Goal: Task Accomplishment & Management: Use online tool/utility

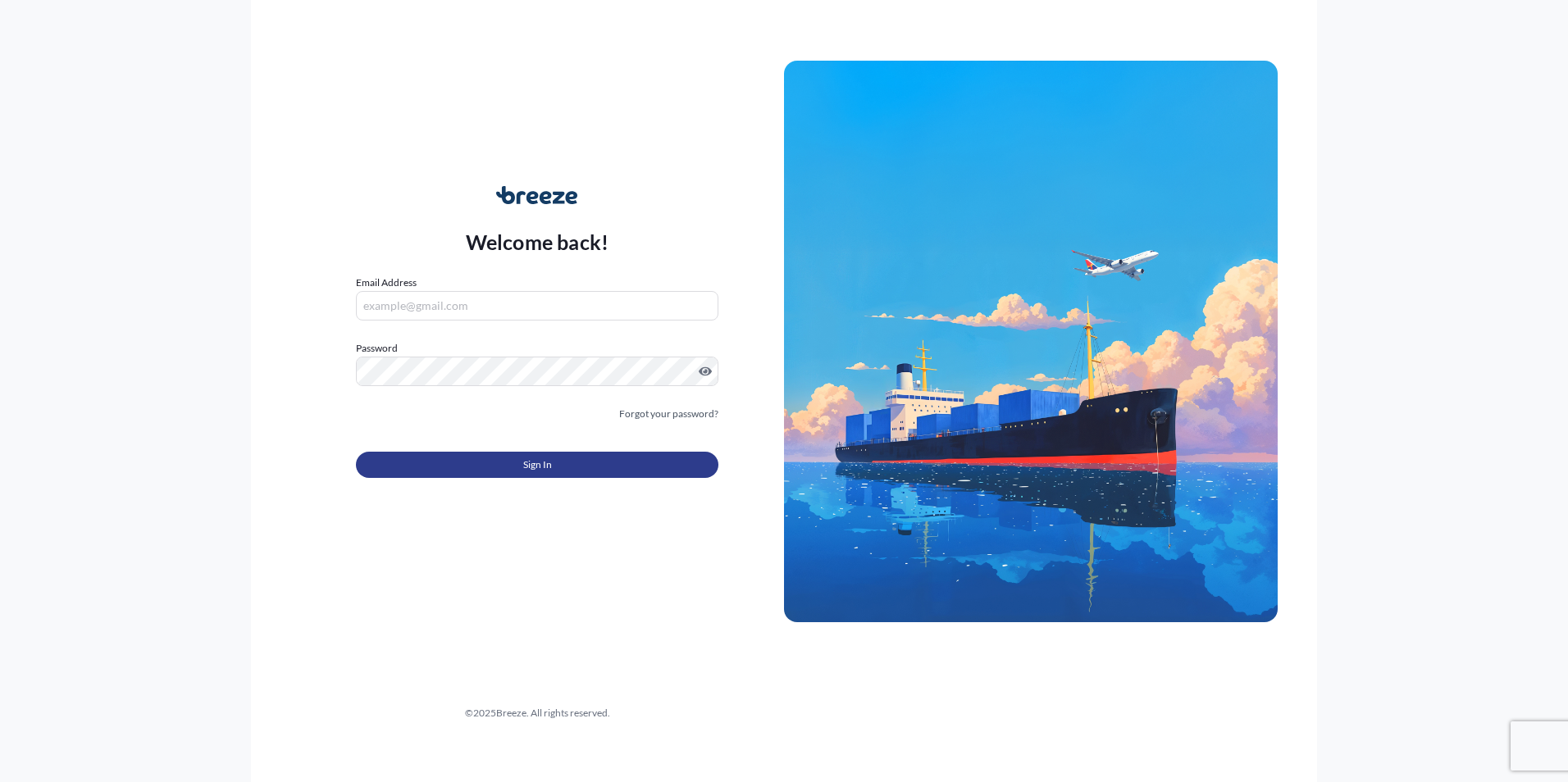
type input "[EMAIL_ADDRESS][DOMAIN_NAME]"
click at [535, 473] on button "Sign In" at bounding box center [537, 464] width 363 height 26
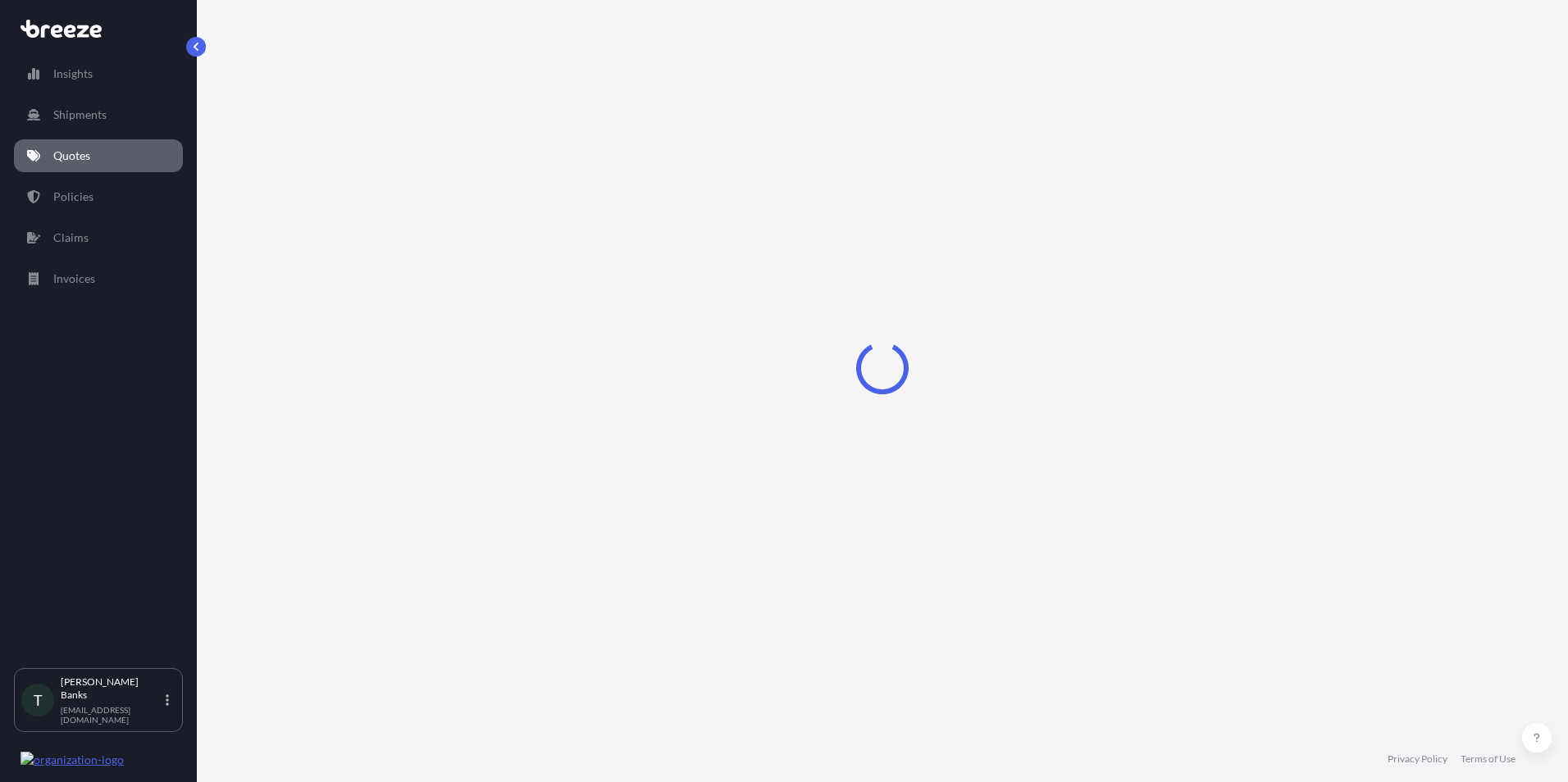
select select "Sea"
select select "1"
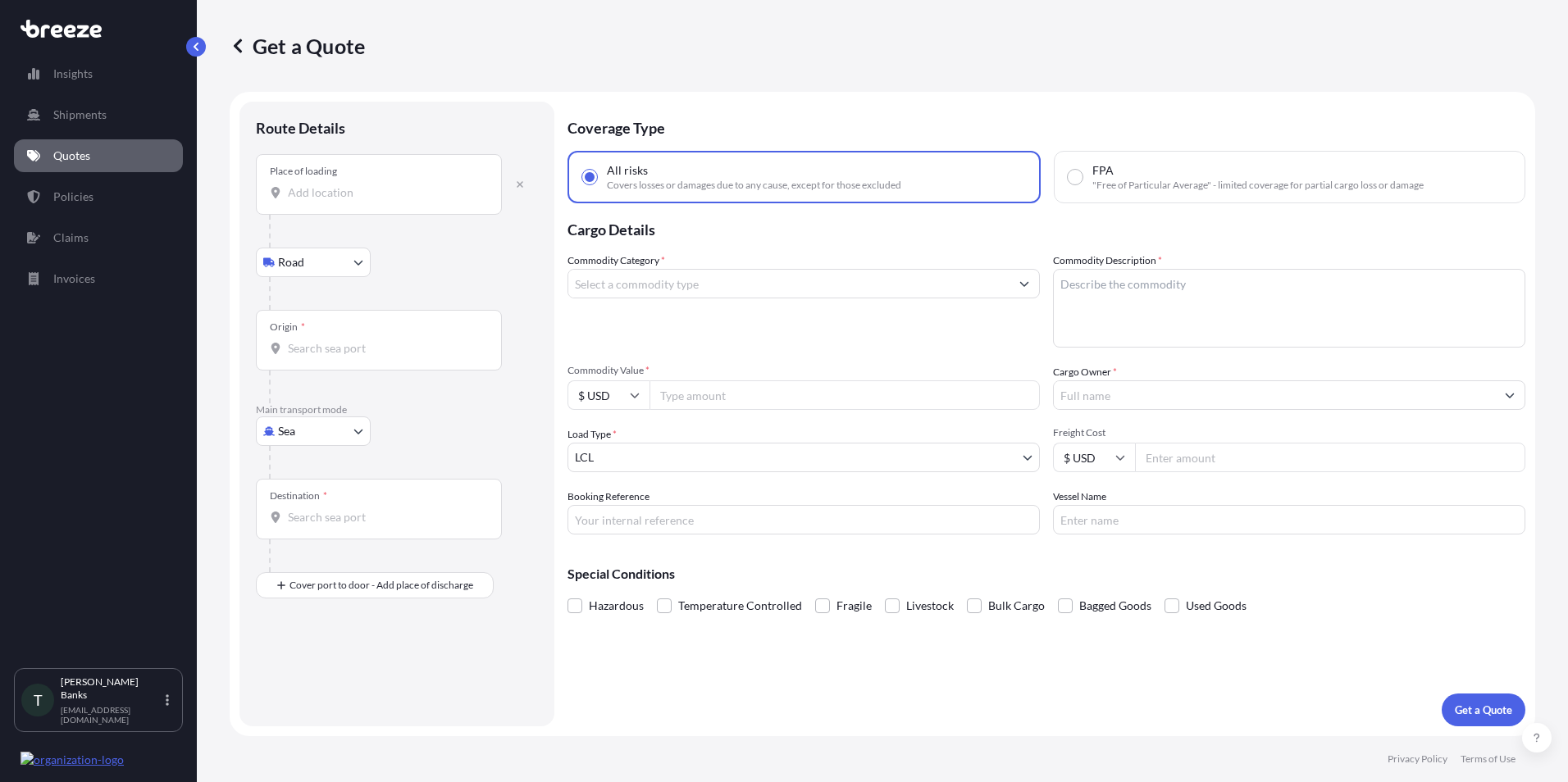
click at [319, 196] on input "Place of loading" at bounding box center [384, 192] width 193 height 16
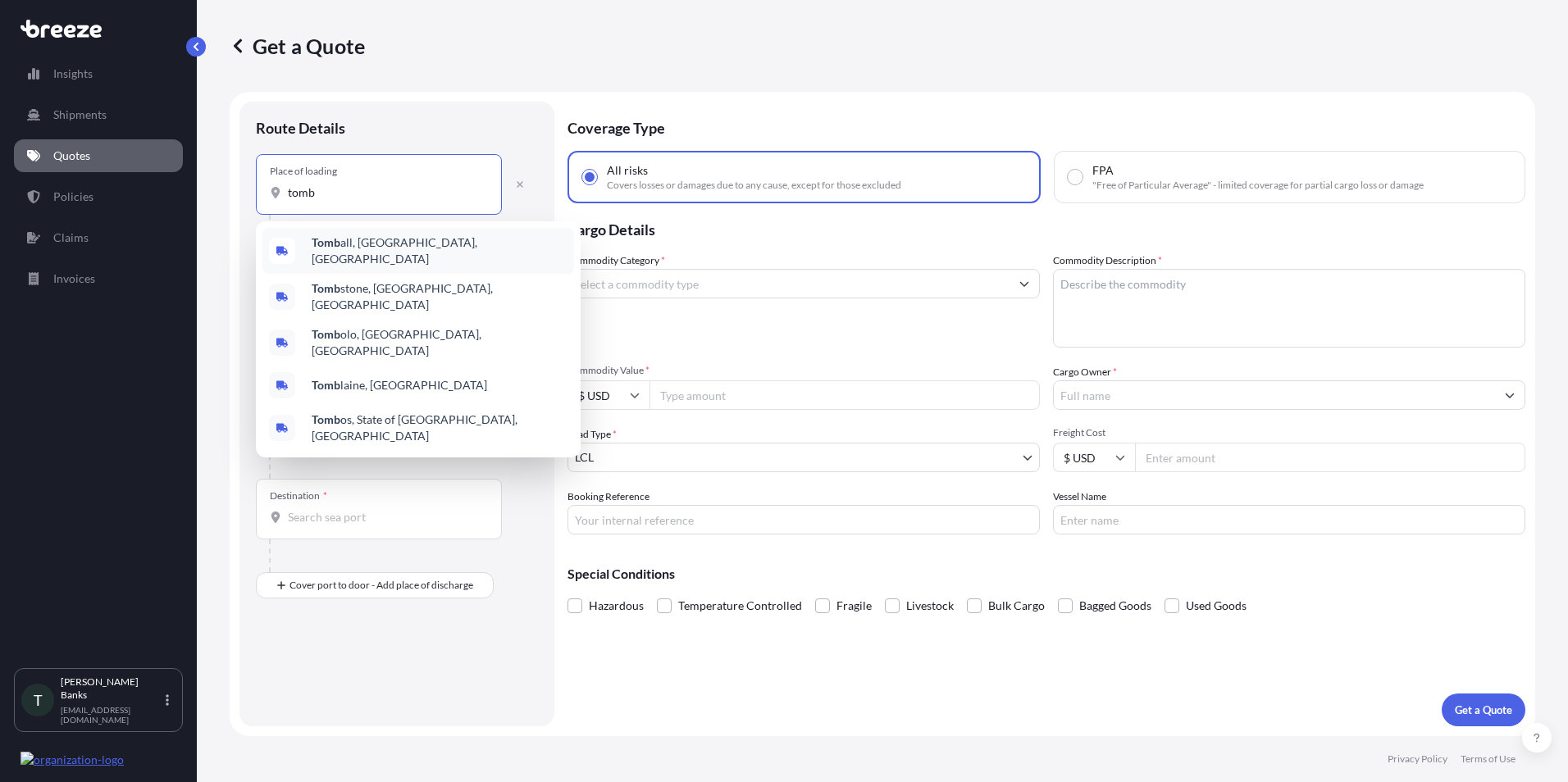
click at [353, 249] on span "Tomb all, [GEOGRAPHIC_DATA], [GEOGRAPHIC_DATA]" at bounding box center [439, 251] width 256 height 33
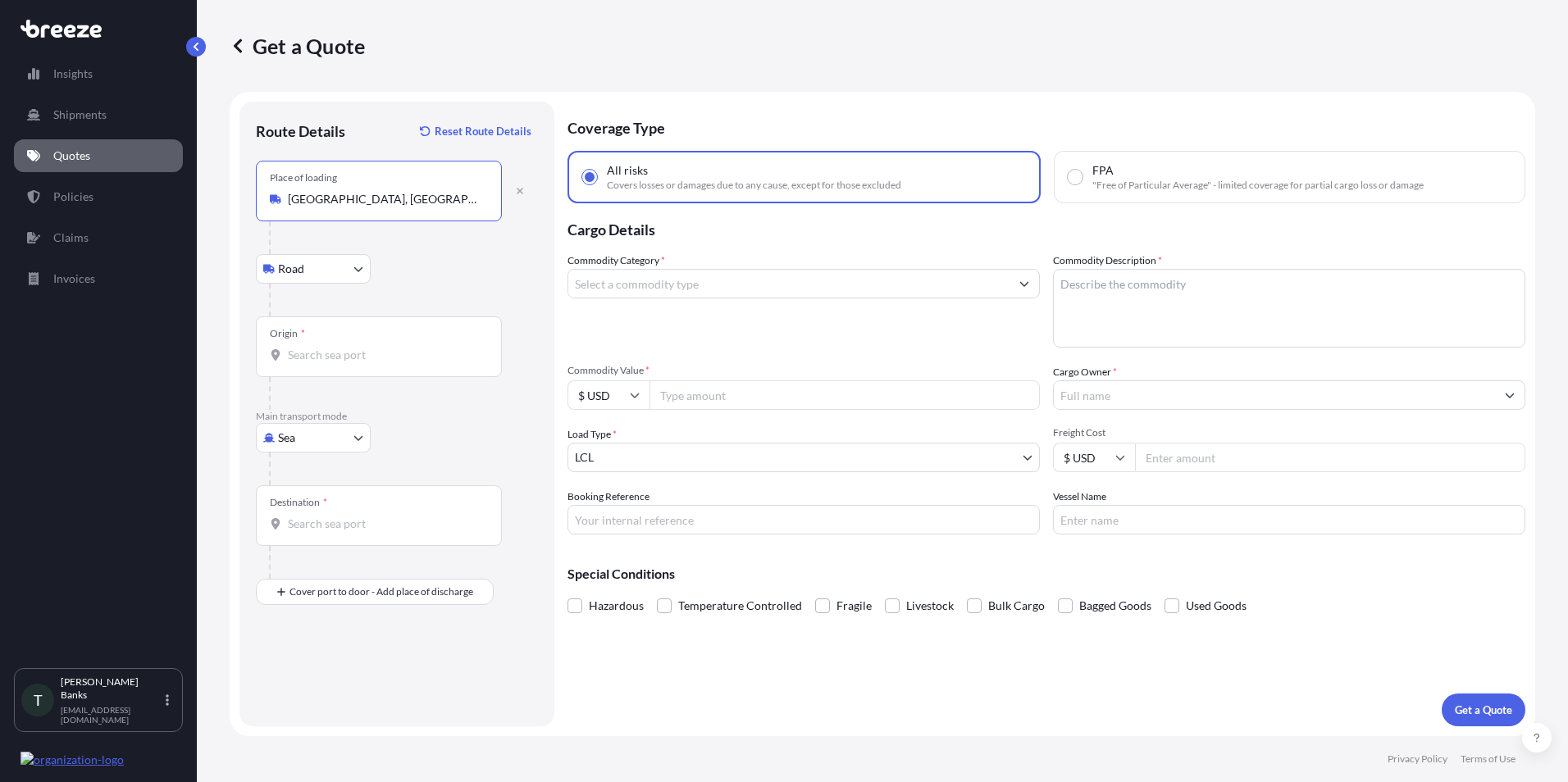
type input "[GEOGRAPHIC_DATA], [GEOGRAPHIC_DATA], [GEOGRAPHIC_DATA]"
click at [319, 357] on input "Origin *" at bounding box center [384, 355] width 193 height 16
click at [345, 360] on input "Origin *" at bounding box center [384, 355] width 193 height 16
type input "USHOU / IAH - [GEOGRAPHIC_DATA], [GEOGRAPHIC_DATA]"
click at [357, 436] on body "0 options available. 2 options available. Insights Shipments Quotes Policies Cl…" at bounding box center [784, 391] width 1568 height 782
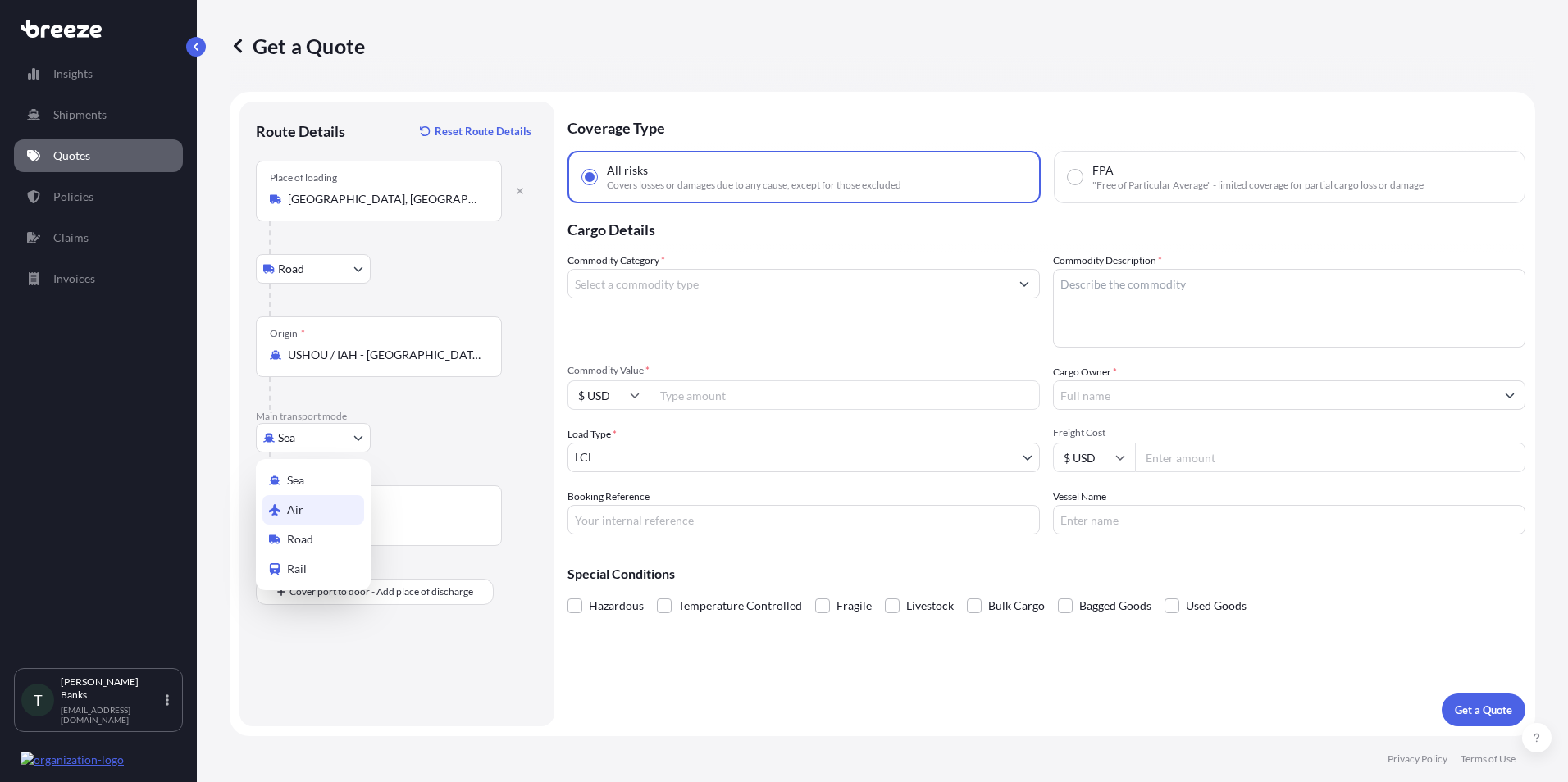
click at [338, 508] on div "Air" at bounding box center [313, 510] width 102 height 29
select select "Air"
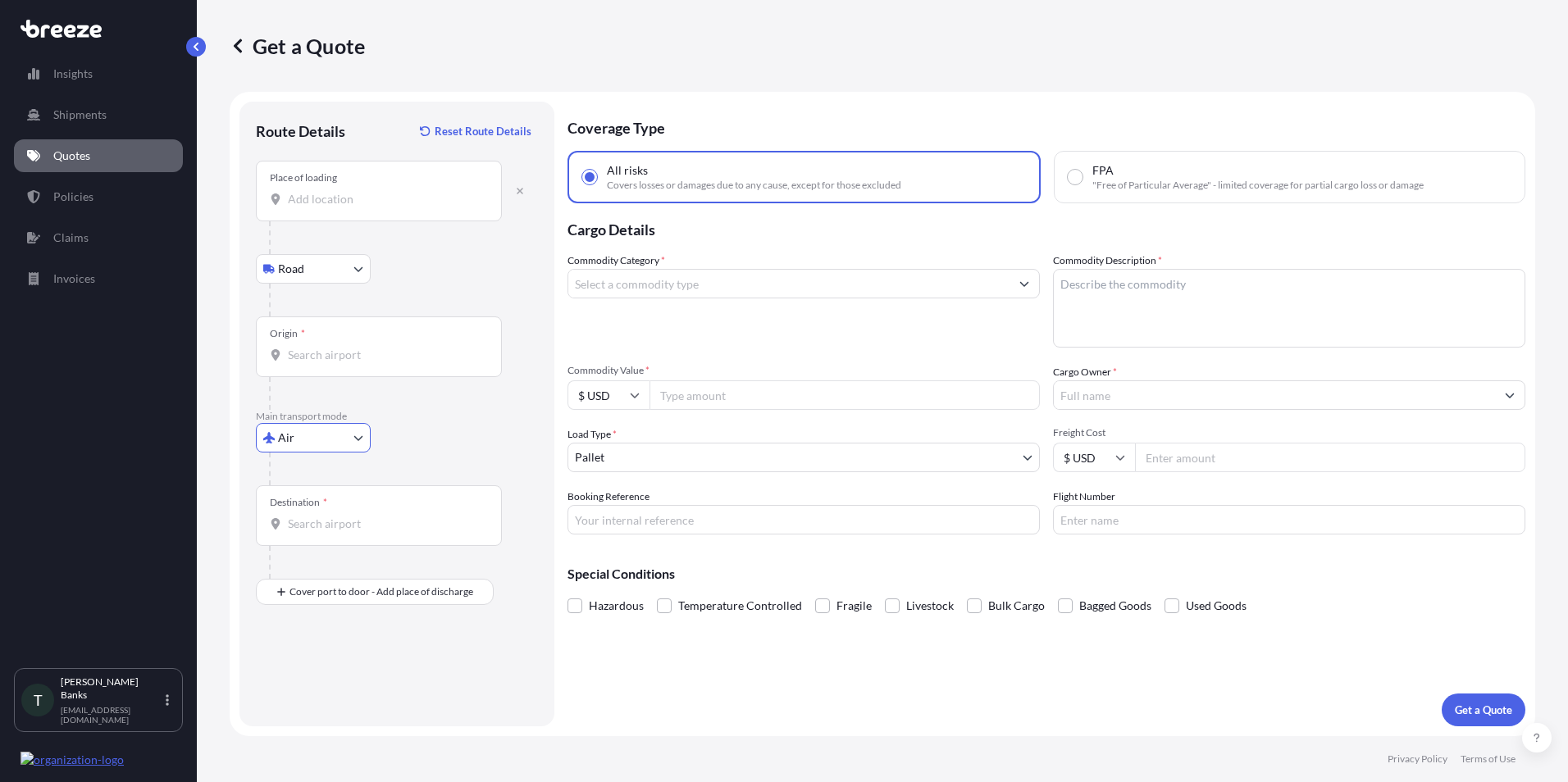
click at [337, 347] on input "Origin *" at bounding box center [384, 355] width 193 height 16
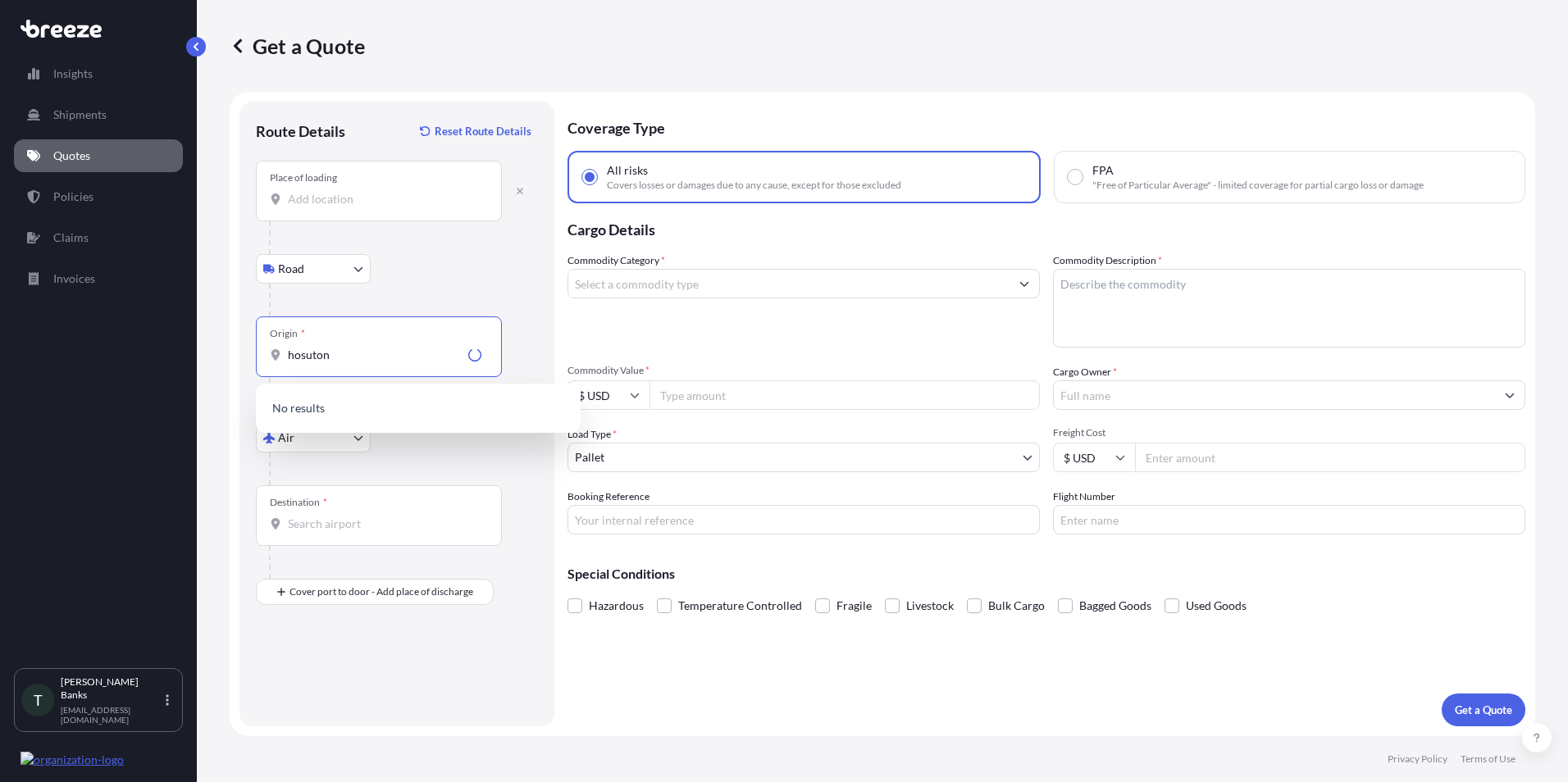
type input "hosuton"
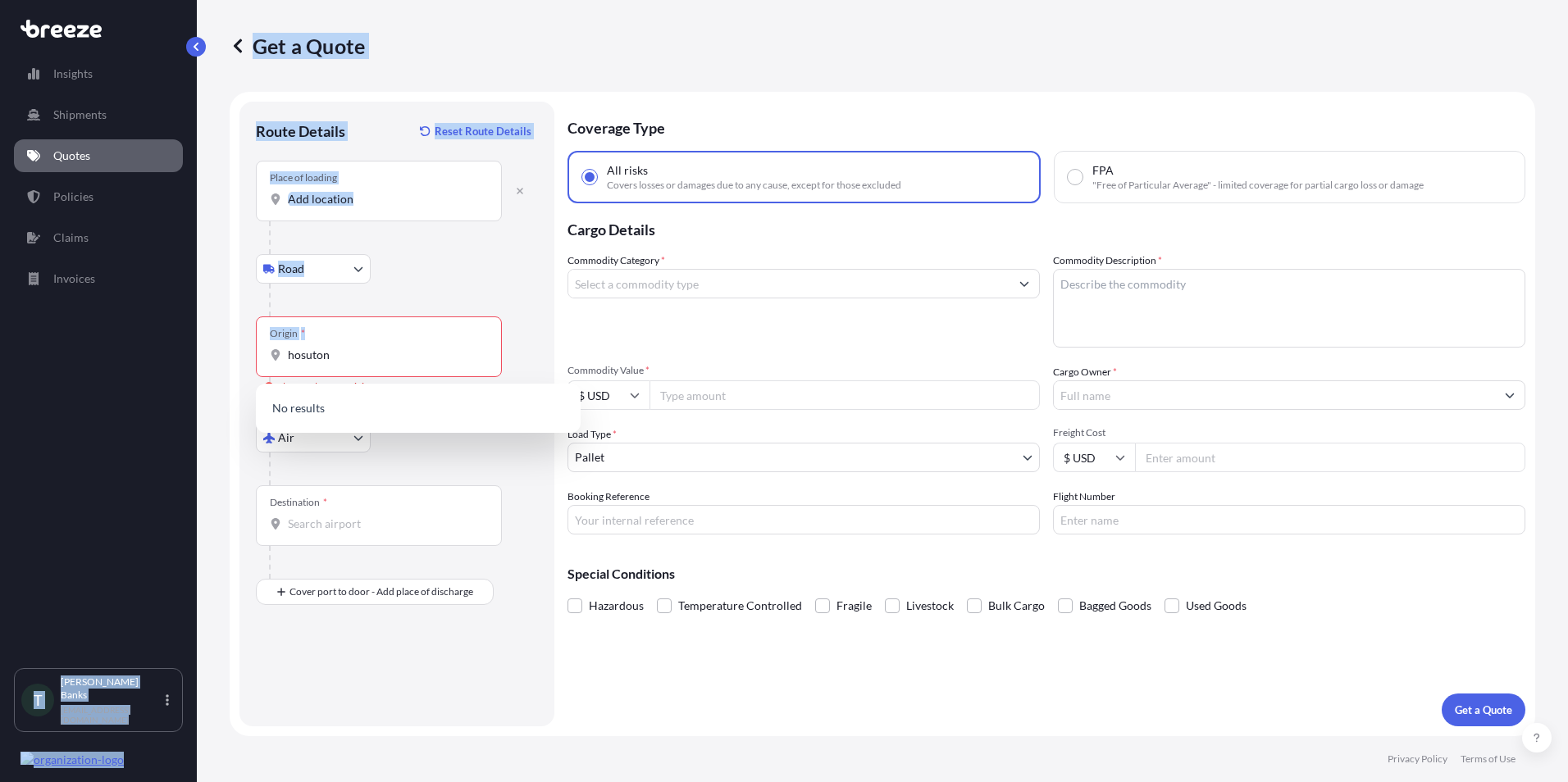
drag, startPoint x: 337, startPoint y: 346, endPoint x: 189, endPoint y: 349, distance: 148.0
click at [189, 349] on div "Insights Shipments Quotes Policies Claims Invoices T [PERSON_NAME] [EMAIL_ADDRE…" at bounding box center [784, 391] width 1568 height 782
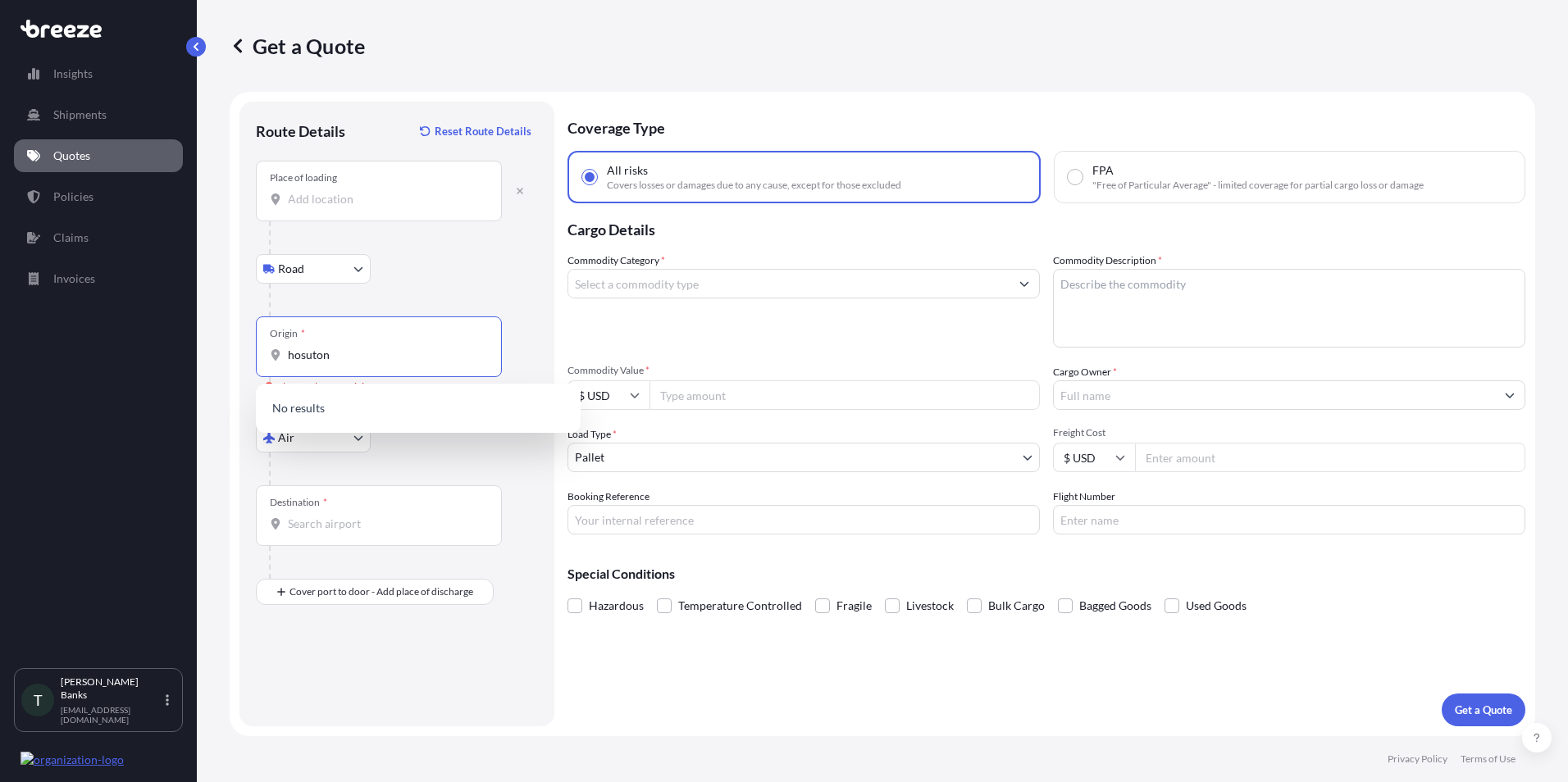
drag, startPoint x: 189, startPoint y: 349, endPoint x: 325, endPoint y: 362, distance: 136.6
click at [325, 362] on input "hosuton" at bounding box center [384, 355] width 193 height 16
drag, startPoint x: 350, startPoint y: 361, endPoint x: 206, endPoint y: 345, distance: 144.9
click at [211, 345] on div "Get a Quote Route Details Reset Route Details Place of loading Road Road Rail O…" at bounding box center [882, 368] width 1371 height 736
drag, startPoint x: 352, startPoint y: 361, endPoint x: 163, endPoint y: 351, distance: 189.3
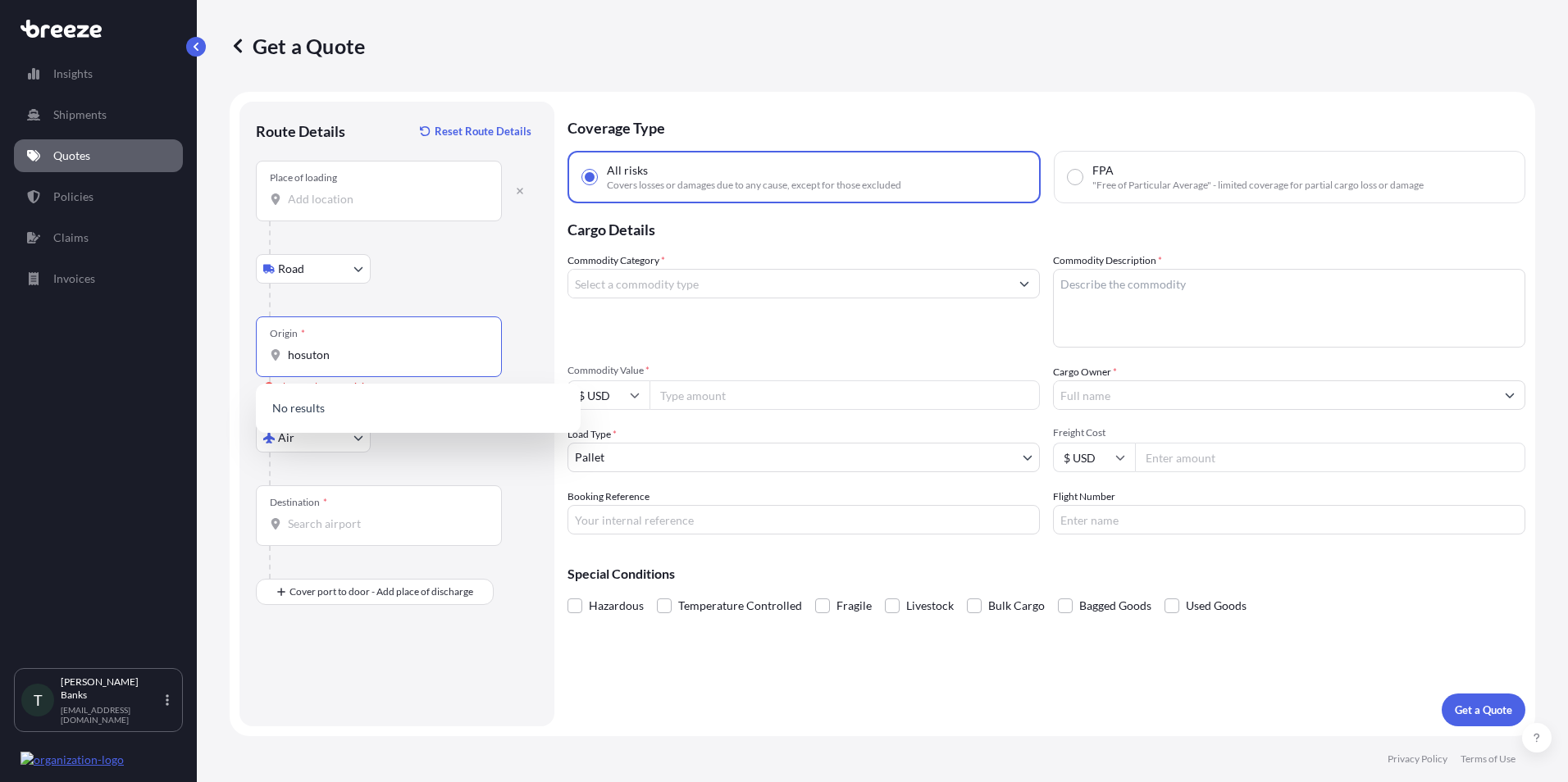
click at [164, 351] on div "Insights Shipments Quotes Policies Claims Invoices T [PERSON_NAME] [EMAIL_ADDRE…" at bounding box center [784, 391] width 1568 height 782
drag, startPoint x: 345, startPoint y: 360, endPoint x: 115, endPoint y: 331, distance: 231.8
click at [137, 342] on div "Insights Shipments Quotes Policies Claims Invoices T [PERSON_NAME] [EMAIL_ADDRE…" at bounding box center [784, 391] width 1568 height 782
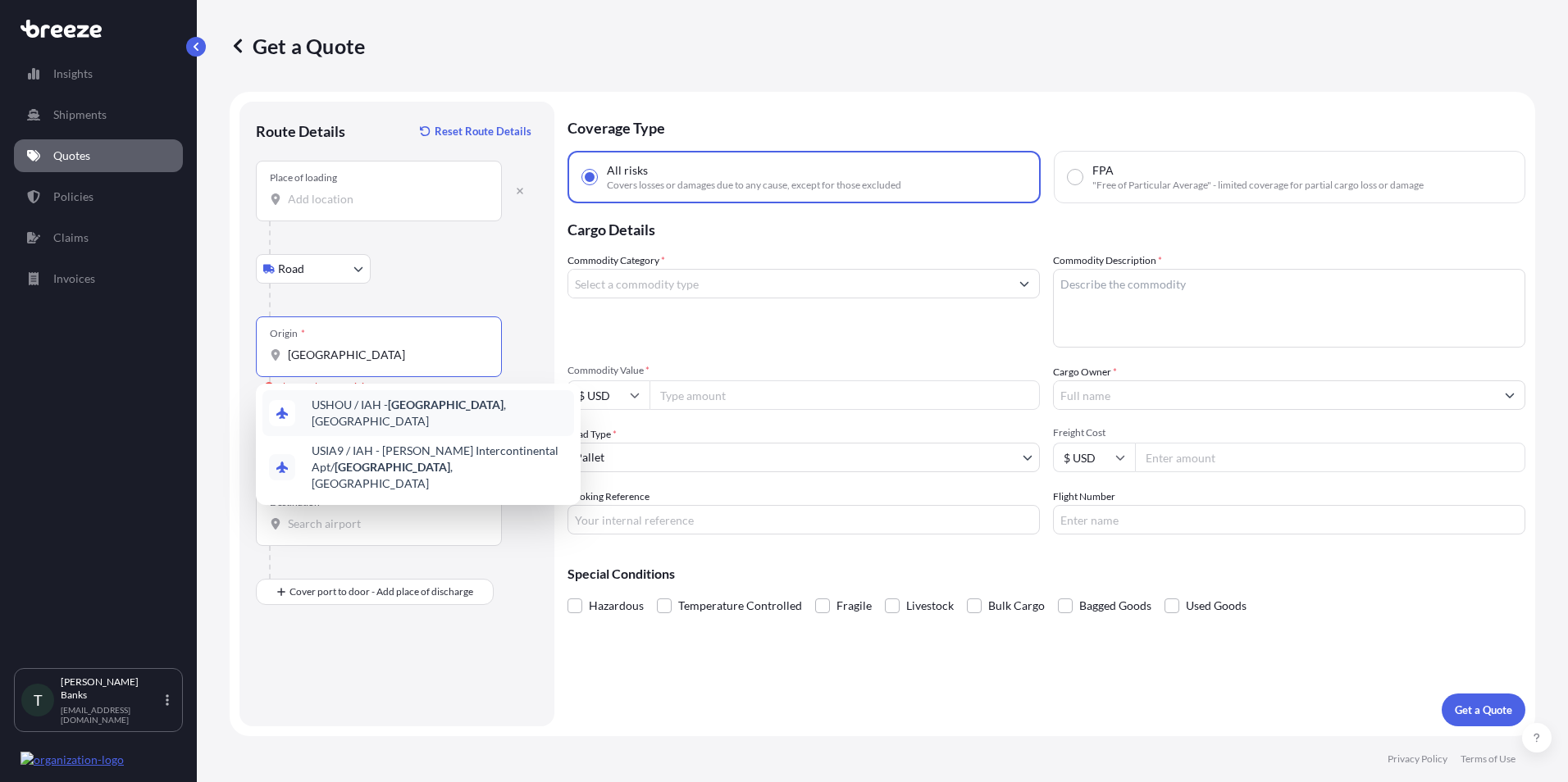
click at [351, 407] on span "USHOU / IAH - [GEOGRAPHIC_DATA] , [GEOGRAPHIC_DATA]" at bounding box center [439, 413] width 256 height 33
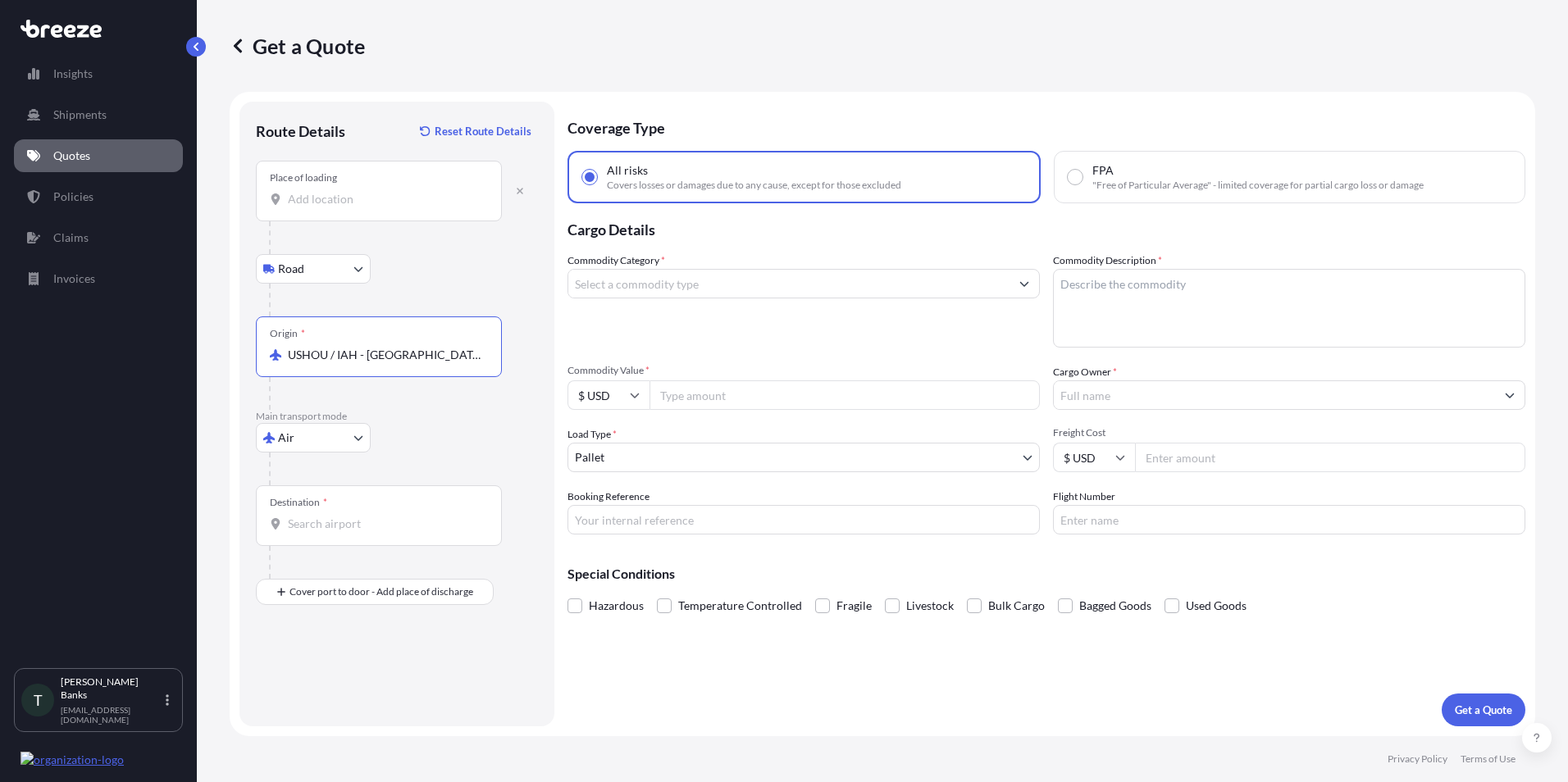
type input "USHOU / IAH - [GEOGRAPHIC_DATA], [GEOGRAPHIC_DATA]"
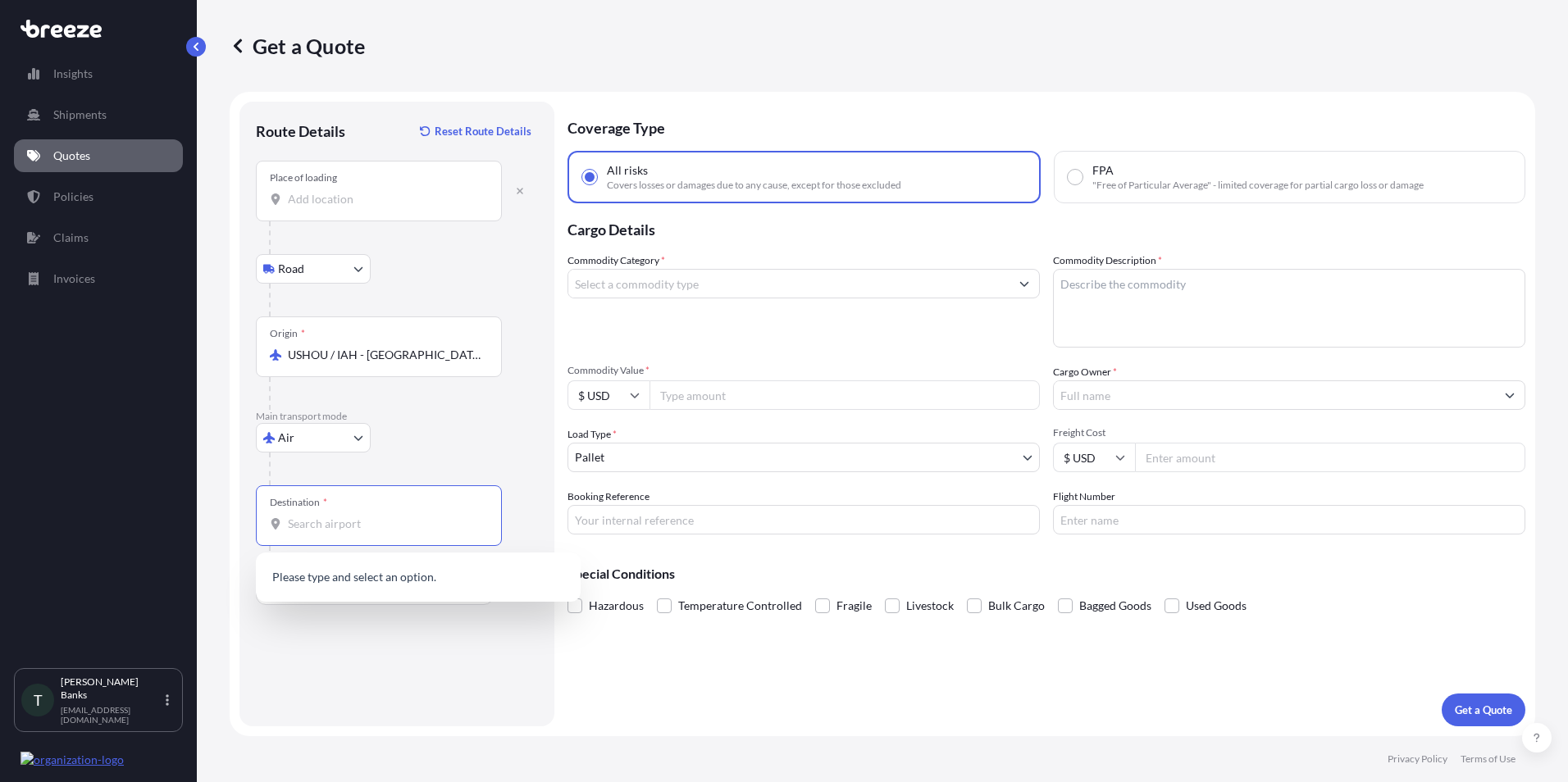
click at [348, 526] on input "Destination *" at bounding box center [384, 524] width 193 height 16
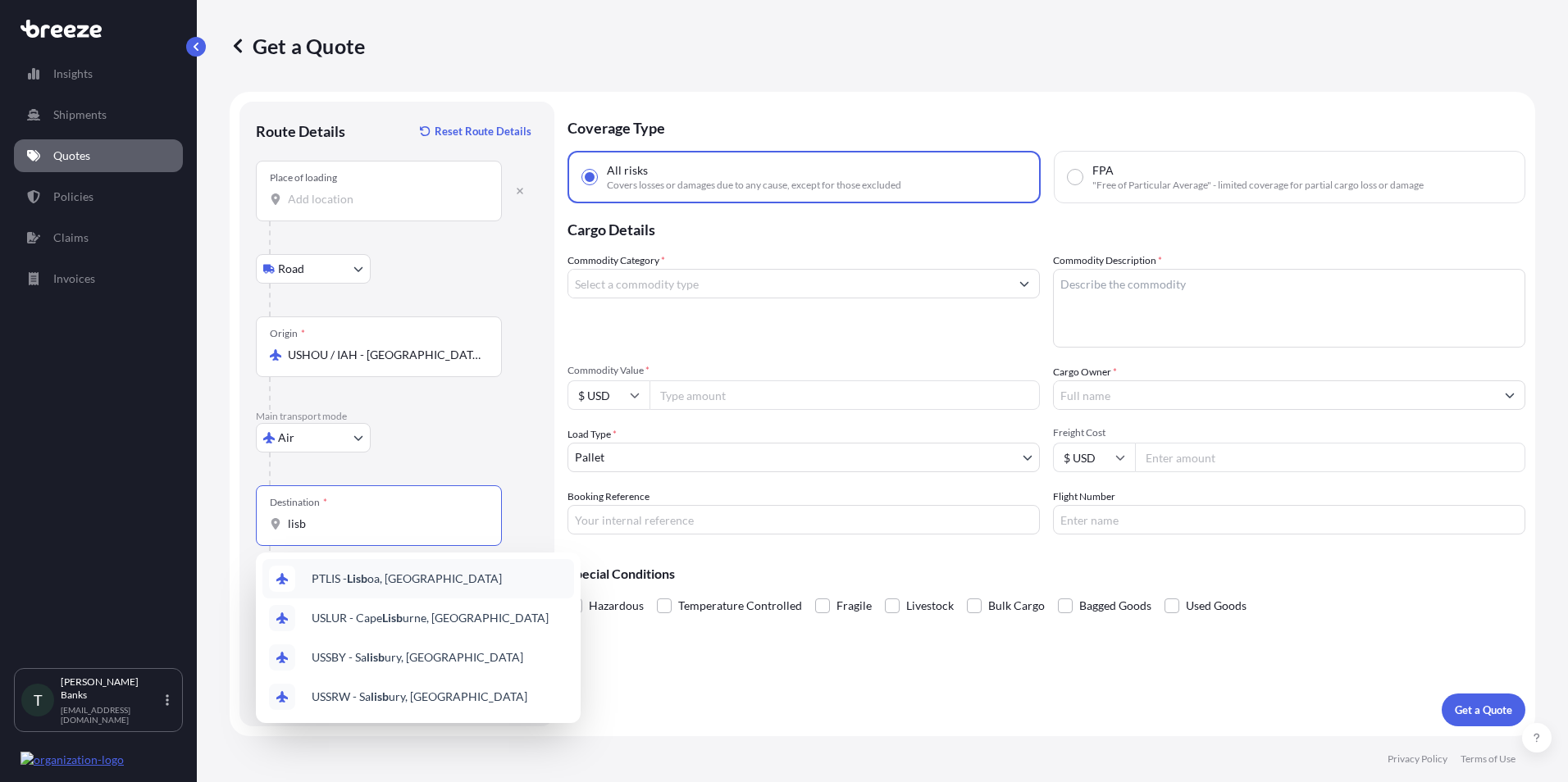
click at [377, 583] on span "PTLIS - Lisb oa, [GEOGRAPHIC_DATA]" at bounding box center [407, 578] width 190 height 16
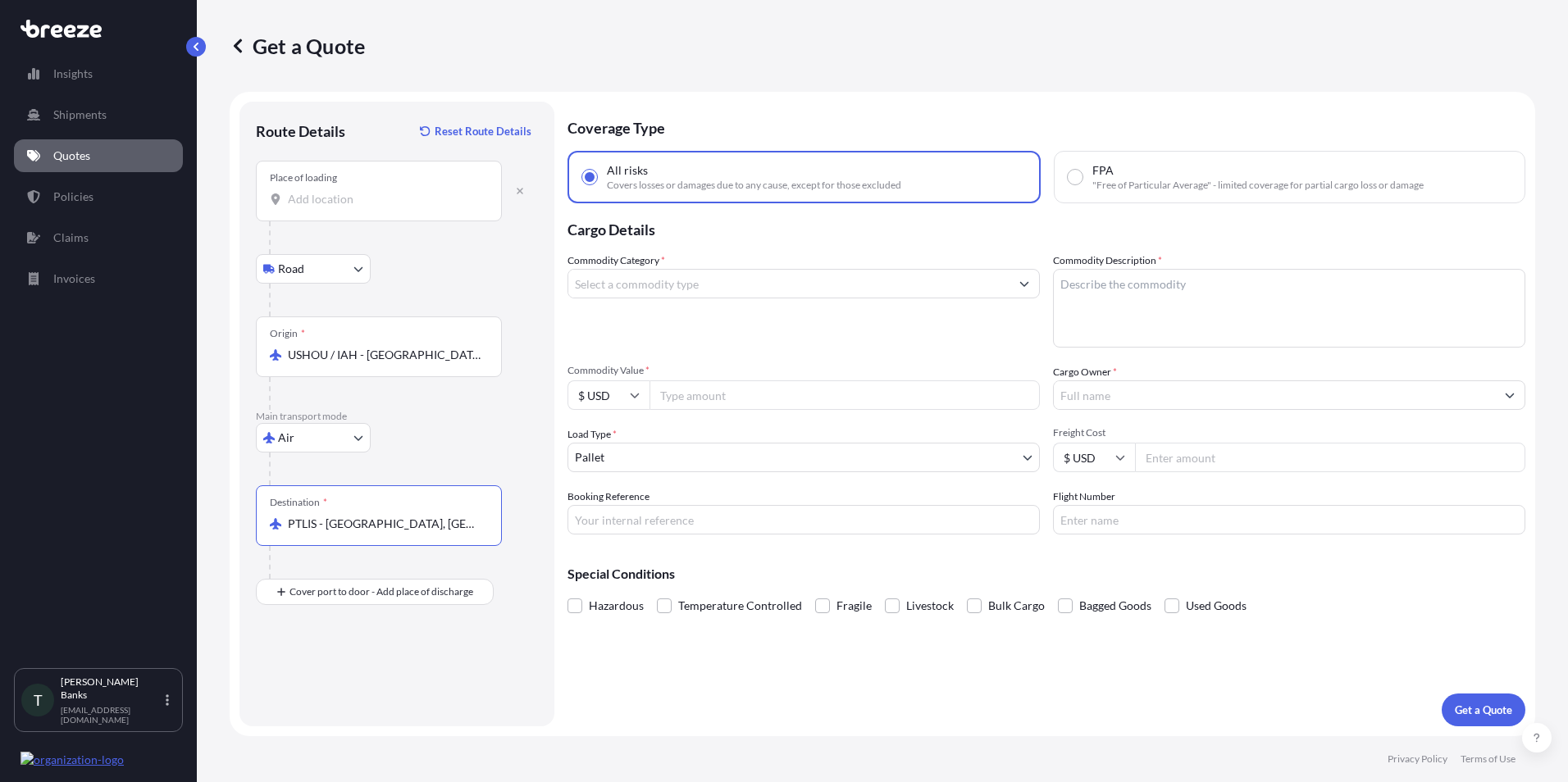
type input "PTLIS - [GEOGRAPHIC_DATA], [GEOGRAPHIC_DATA]"
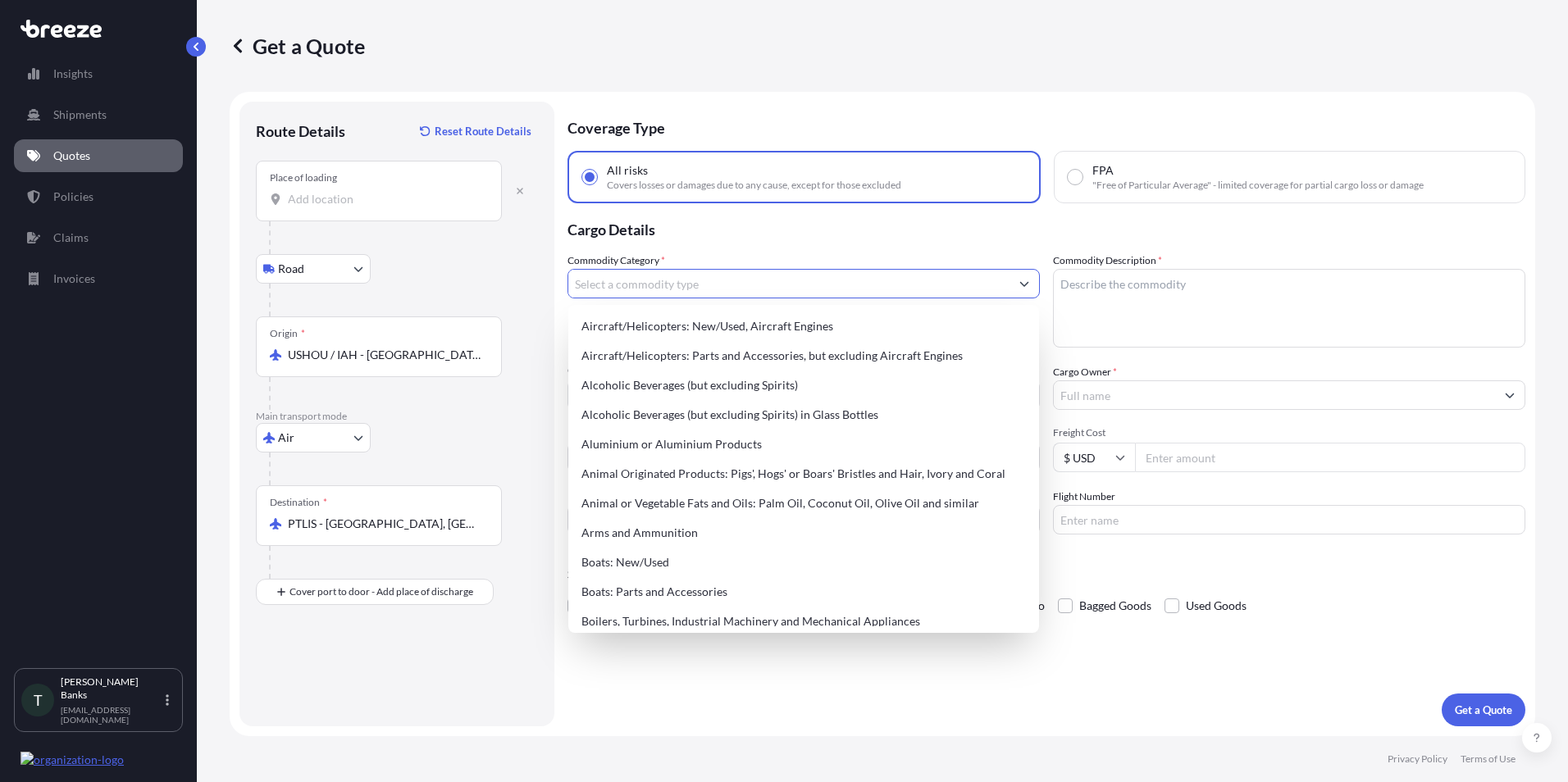
click at [635, 288] on input "Commodity Category *" at bounding box center [788, 284] width 441 height 29
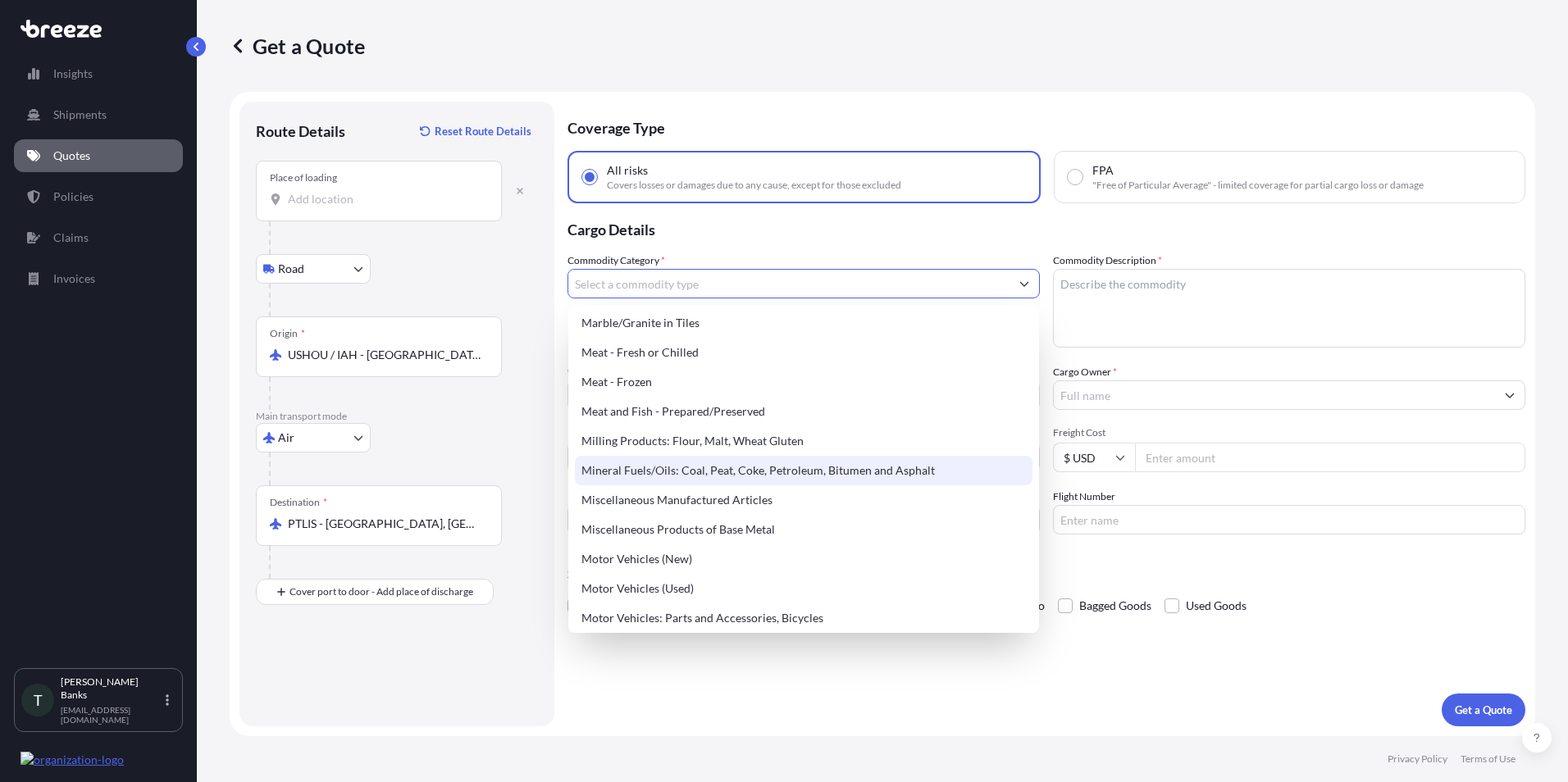
scroll to position [2214, 0]
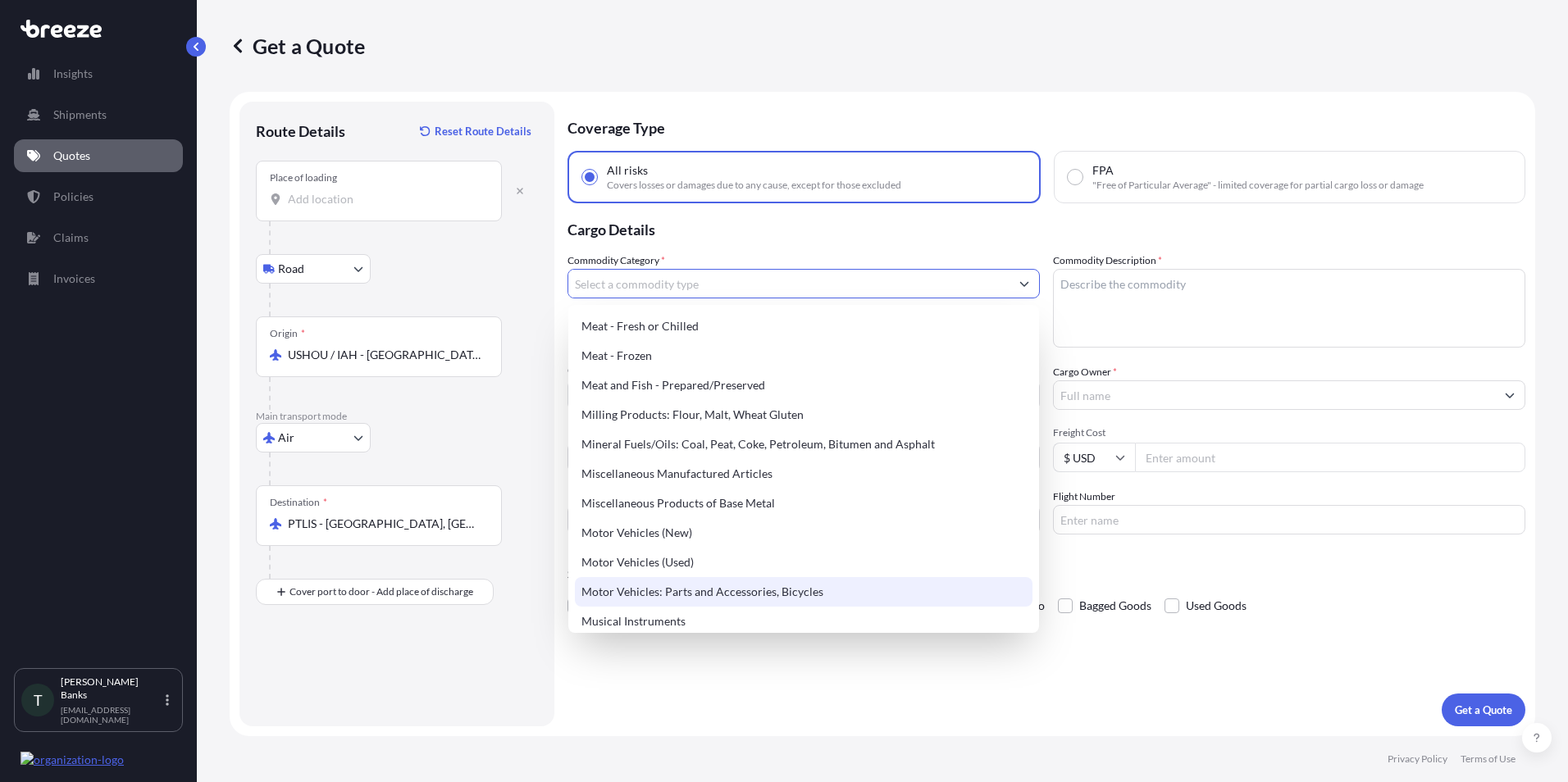
click at [760, 596] on div "Motor Vehicles: Parts and Accessories, Bicycles" at bounding box center [804, 592] width 458 height 29
type input "Motor Vehicles: Parts and Accessories, Bicycles"
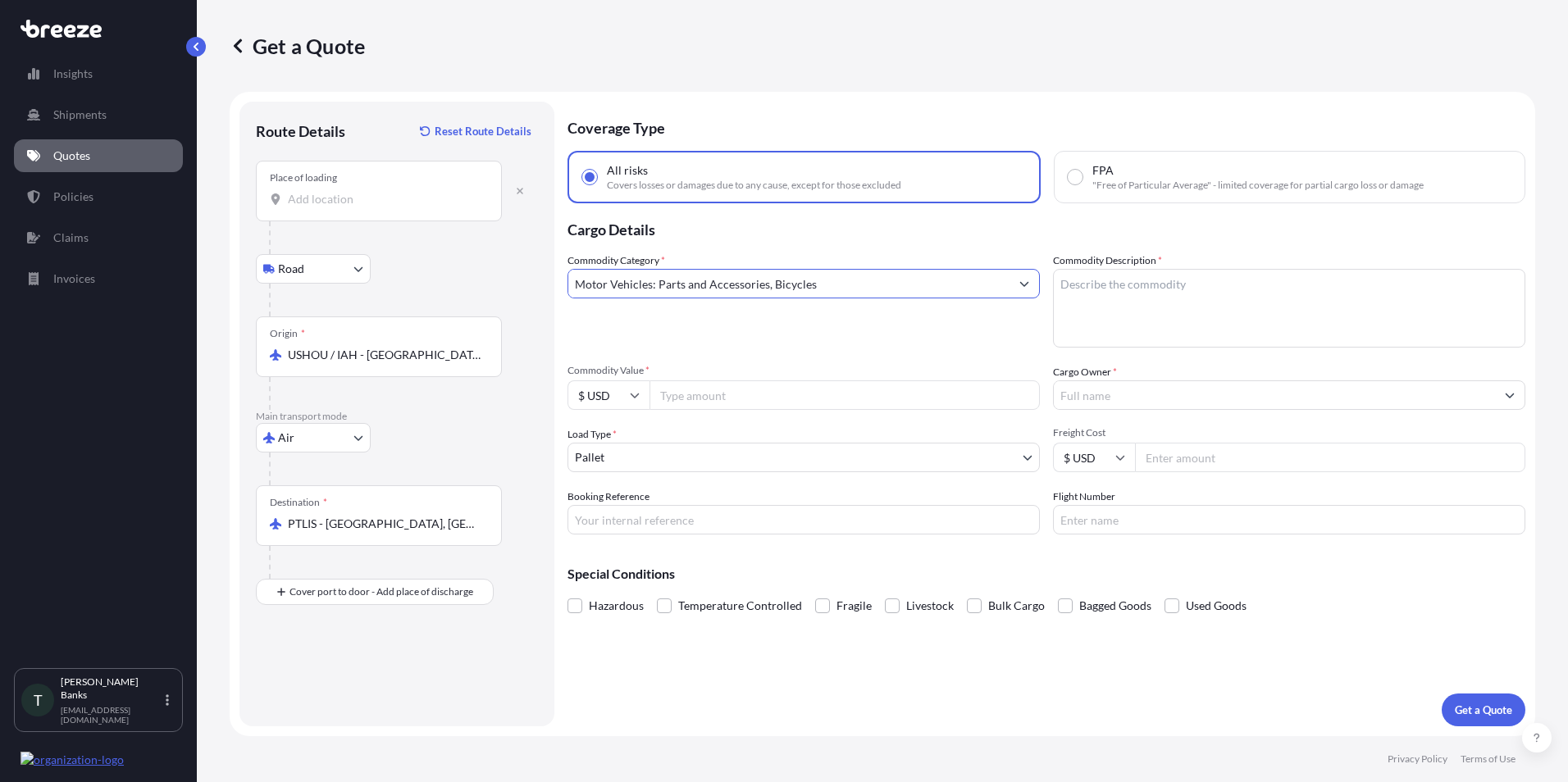
click at [1070, 282] on textarea "Commodity Description *" at bounding box center [1289, 308] width 472 height 79
type textarea "rubber fuel filters"
click at [800, 400] on input "Commodity Value *" at bounding box center [844, 395] width 390 height 29
type input "1000.00"
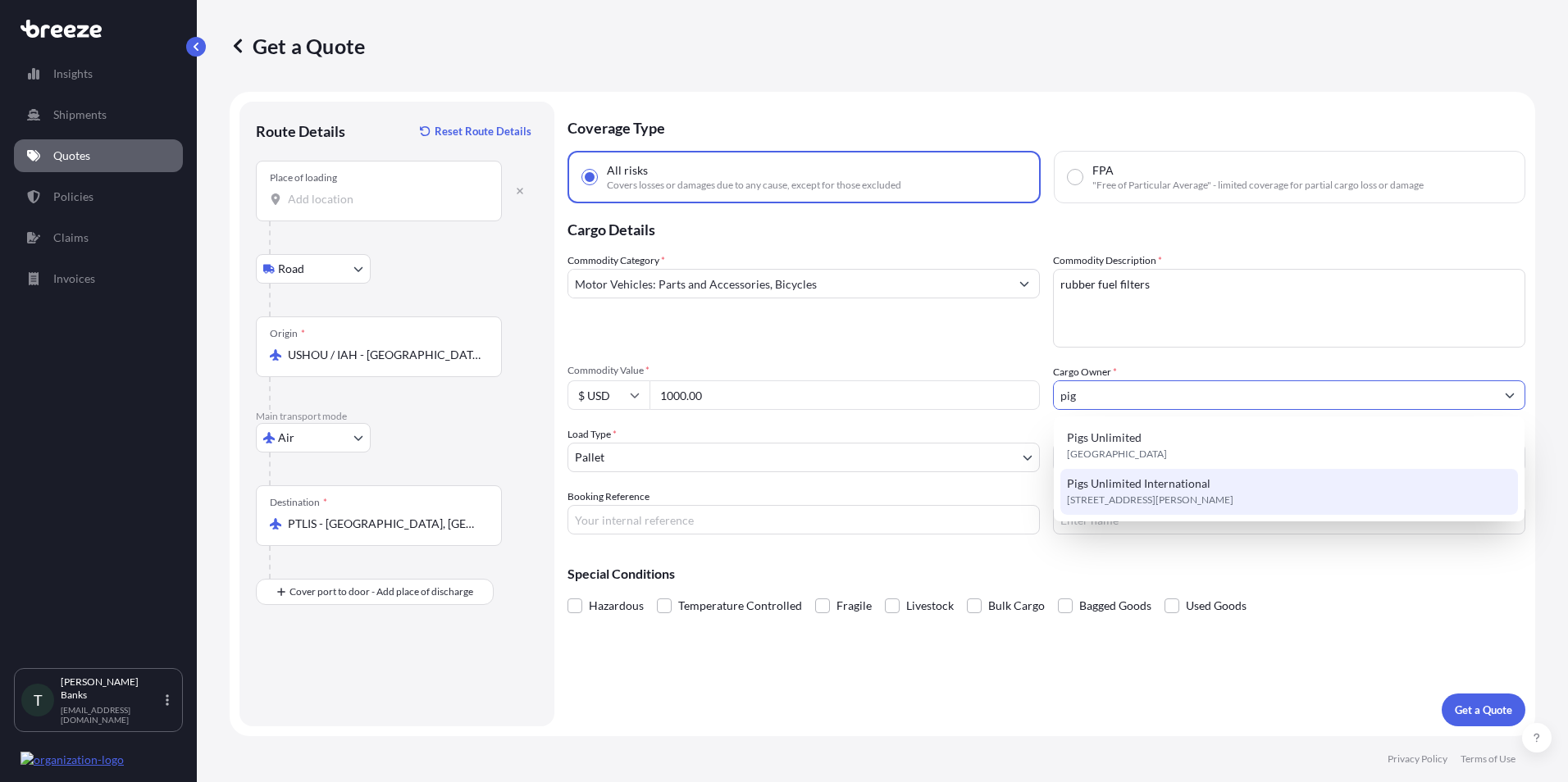
click at [1122, 487] on span "Pigs Unlimited International" at bounding box center [1139, 483] width 143 height 16
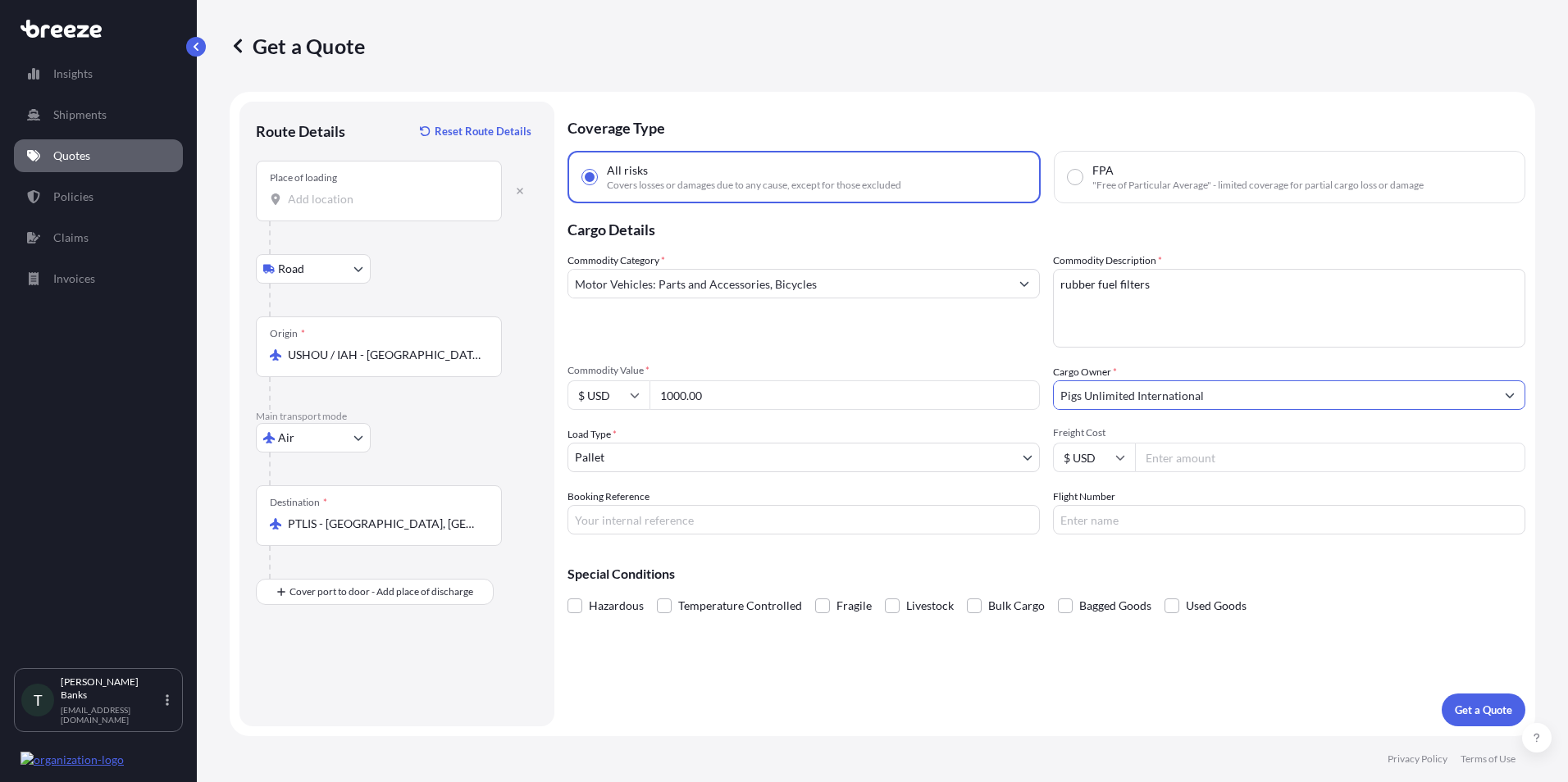
type input "Pigs Unlimited International"
click at [1190, 456] on input "Freight Cost" at bounding box center [1331, 457] width 390 height 29
type input "1500.00"
click at [1474, 717] on p "Get a Quote" at bounding box center [1483, 709] width 58 height 16
click at [330, 213] on div "Place of loading" at bounding box center [378, 191] width 246 height 60
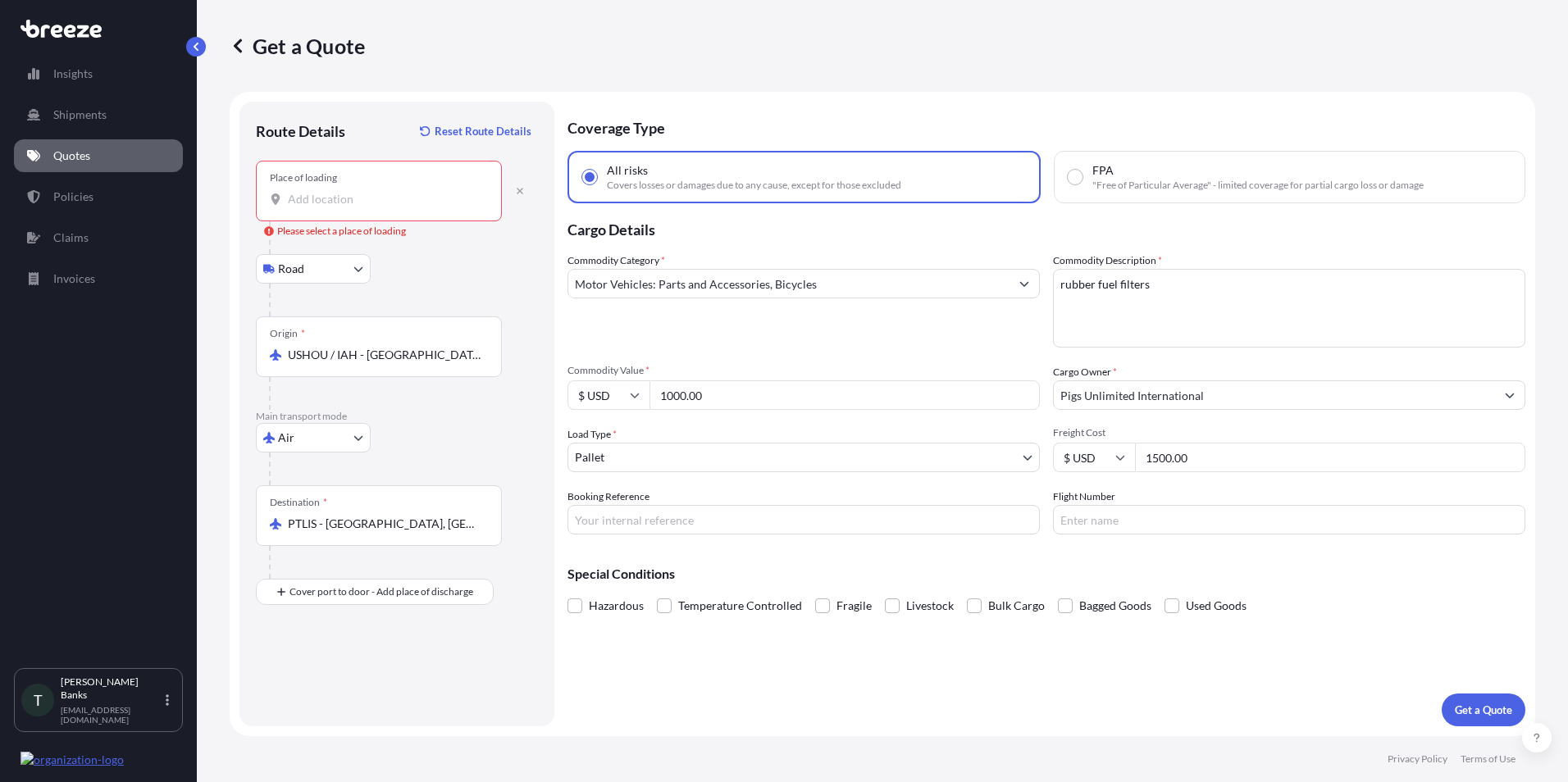
click at [330, 207] on input "Place of loading Please select a place of loading" at bounding box center [384, 199] width 193 height 16
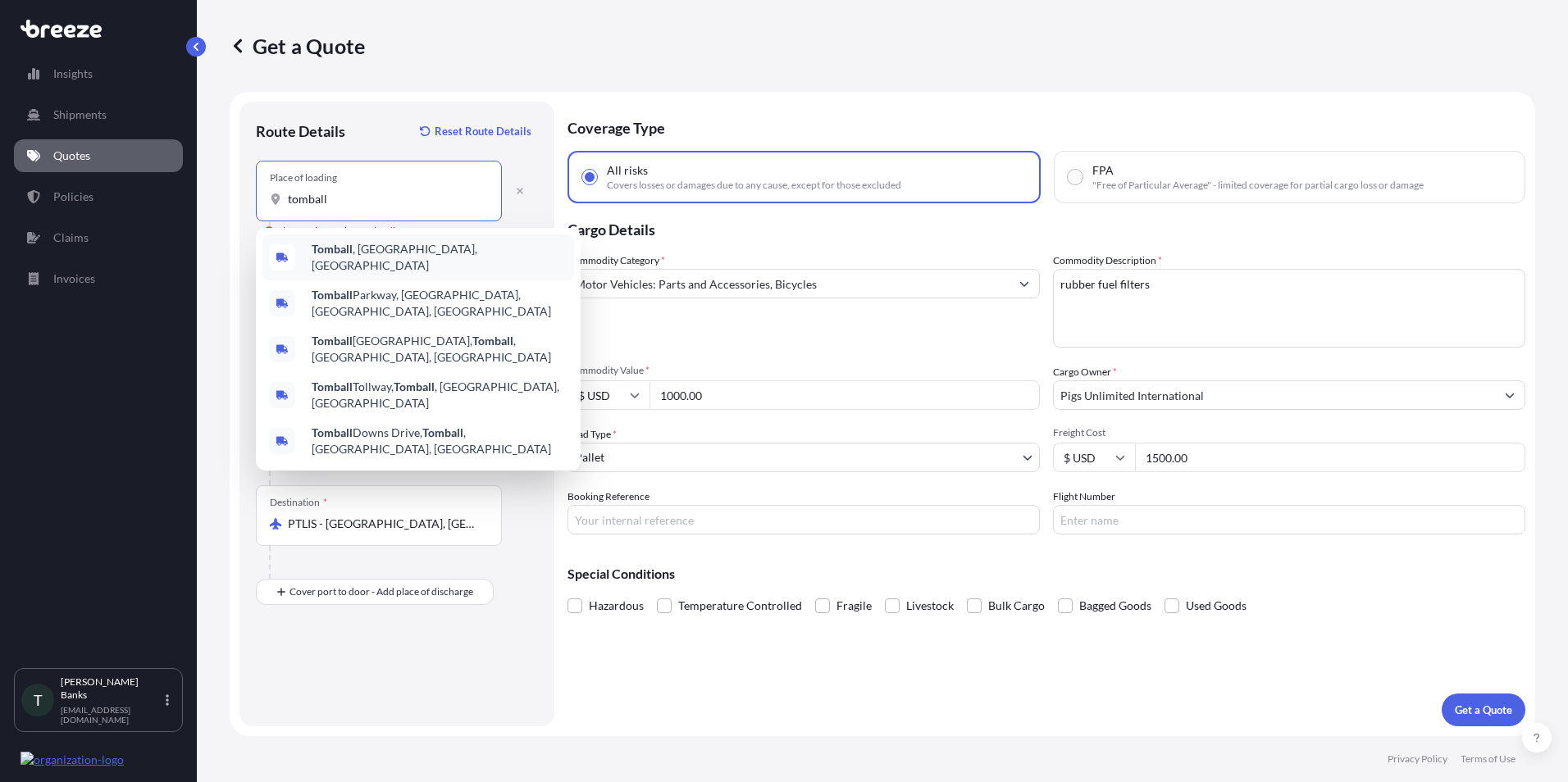
click at [337, 255] on b "Tomball" at bounding box center [332, 249] width 41 height 14
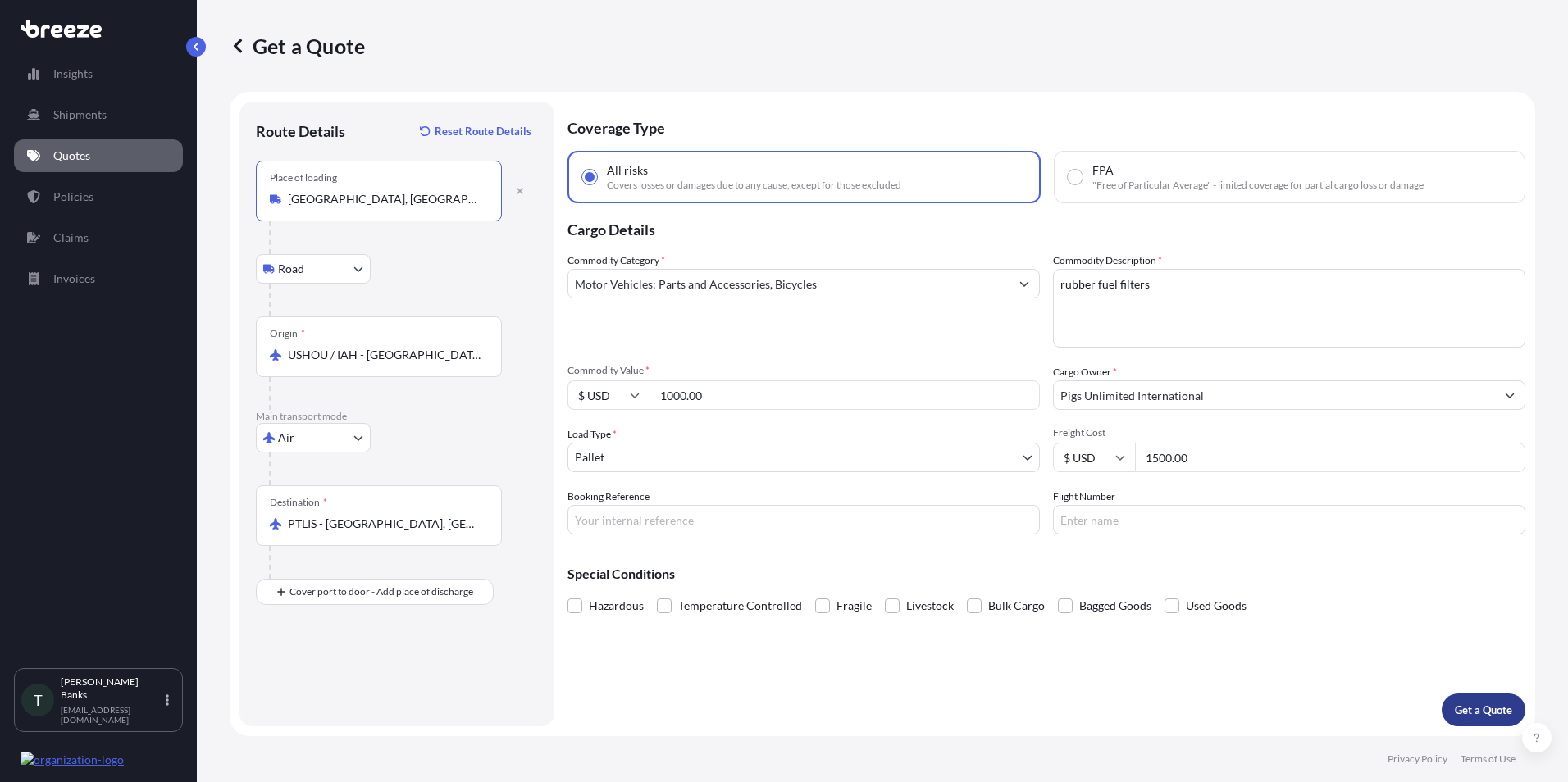
type input "[GEOGRAPHIC_DATA], [GEOGRAPHIC_DATA], [GEOGRAPHIC_DATA]"
click at [1464, 706] on p "Get a Quote" at bounding box center [1483, 709] width 58 height 16
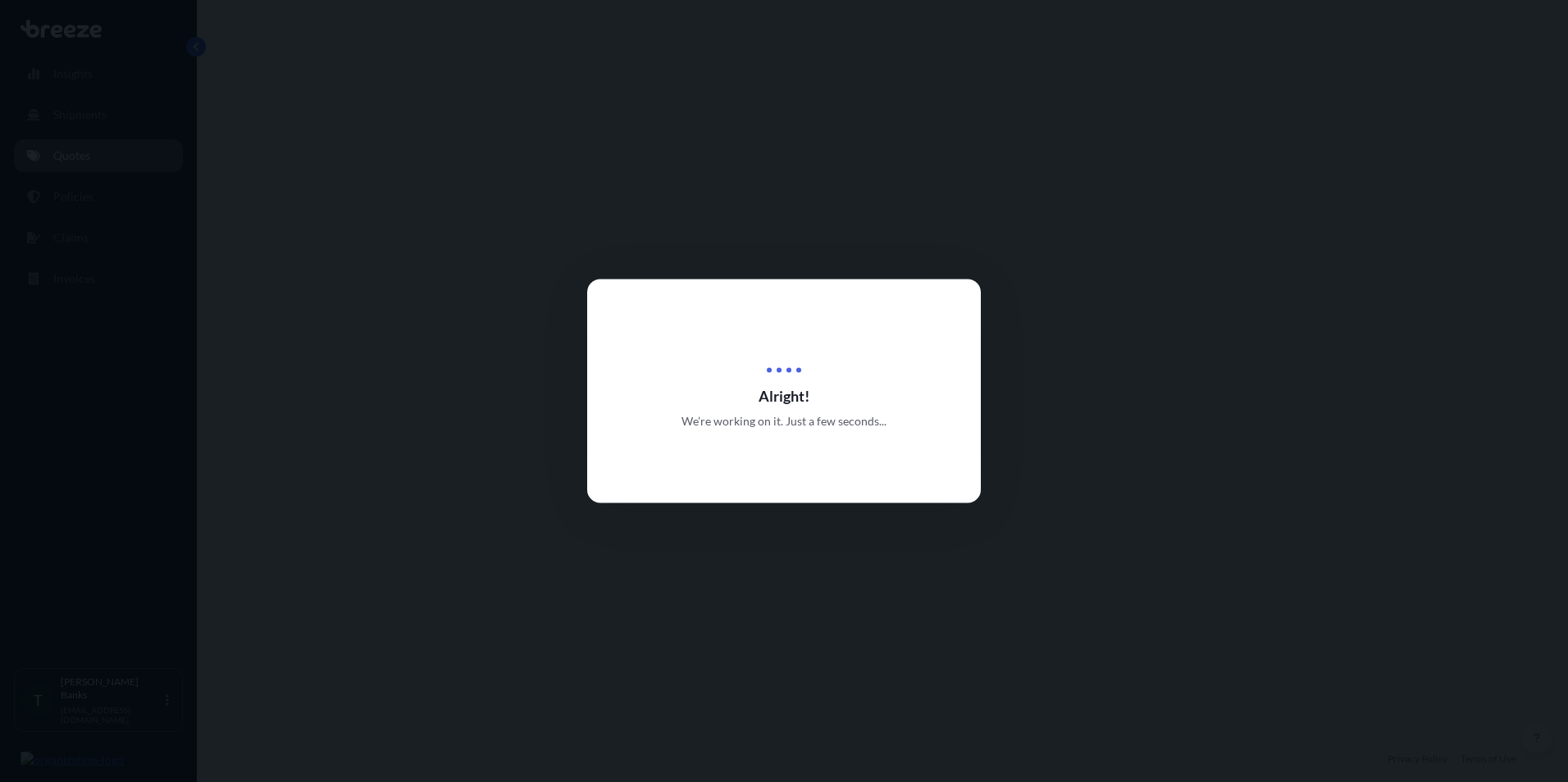
select select "Road"
select select "Air"
select select "1"
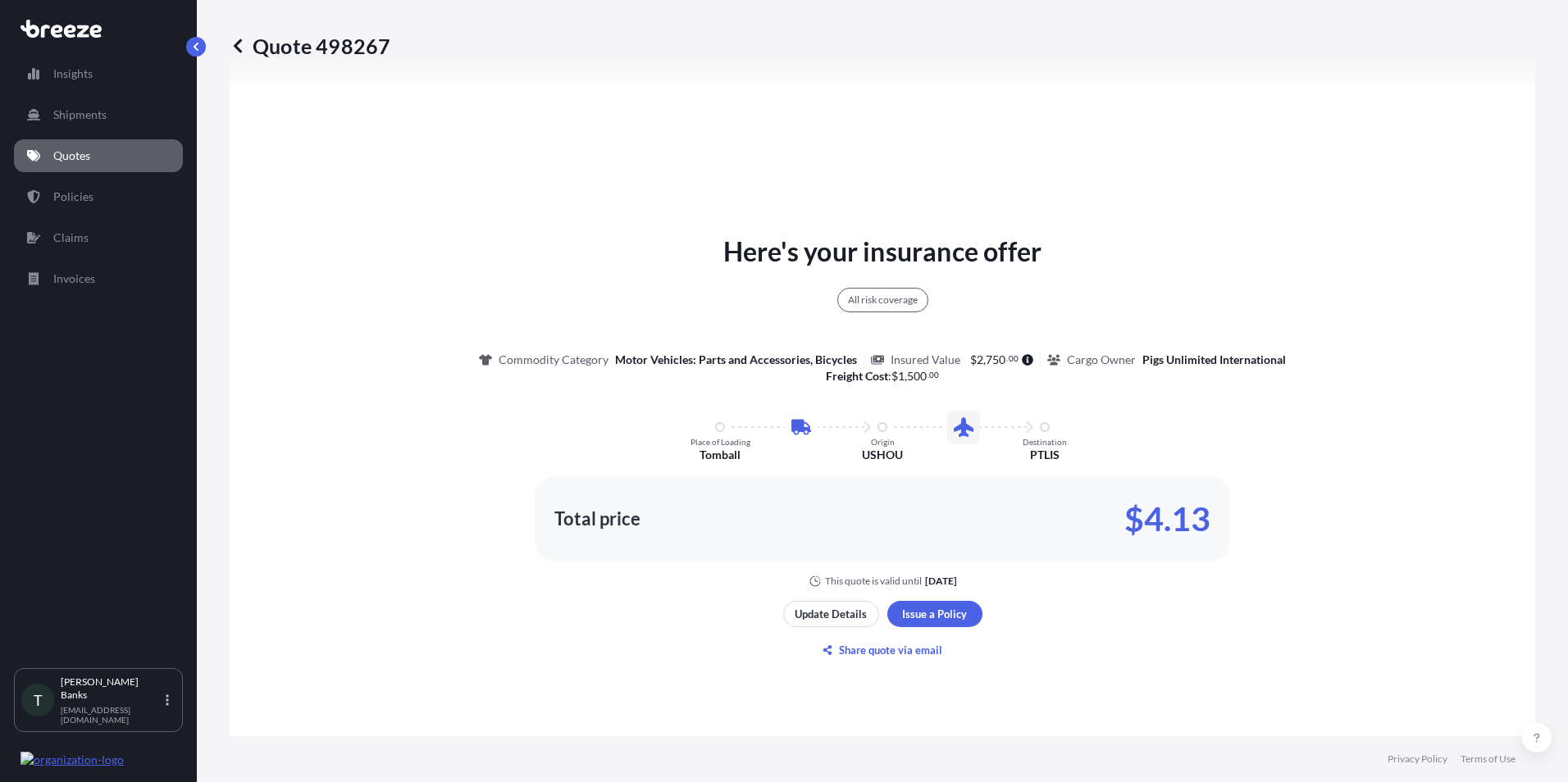
scroll to position [760, 0]
